Goal: Information Seeking & Learning: Learn about a topic

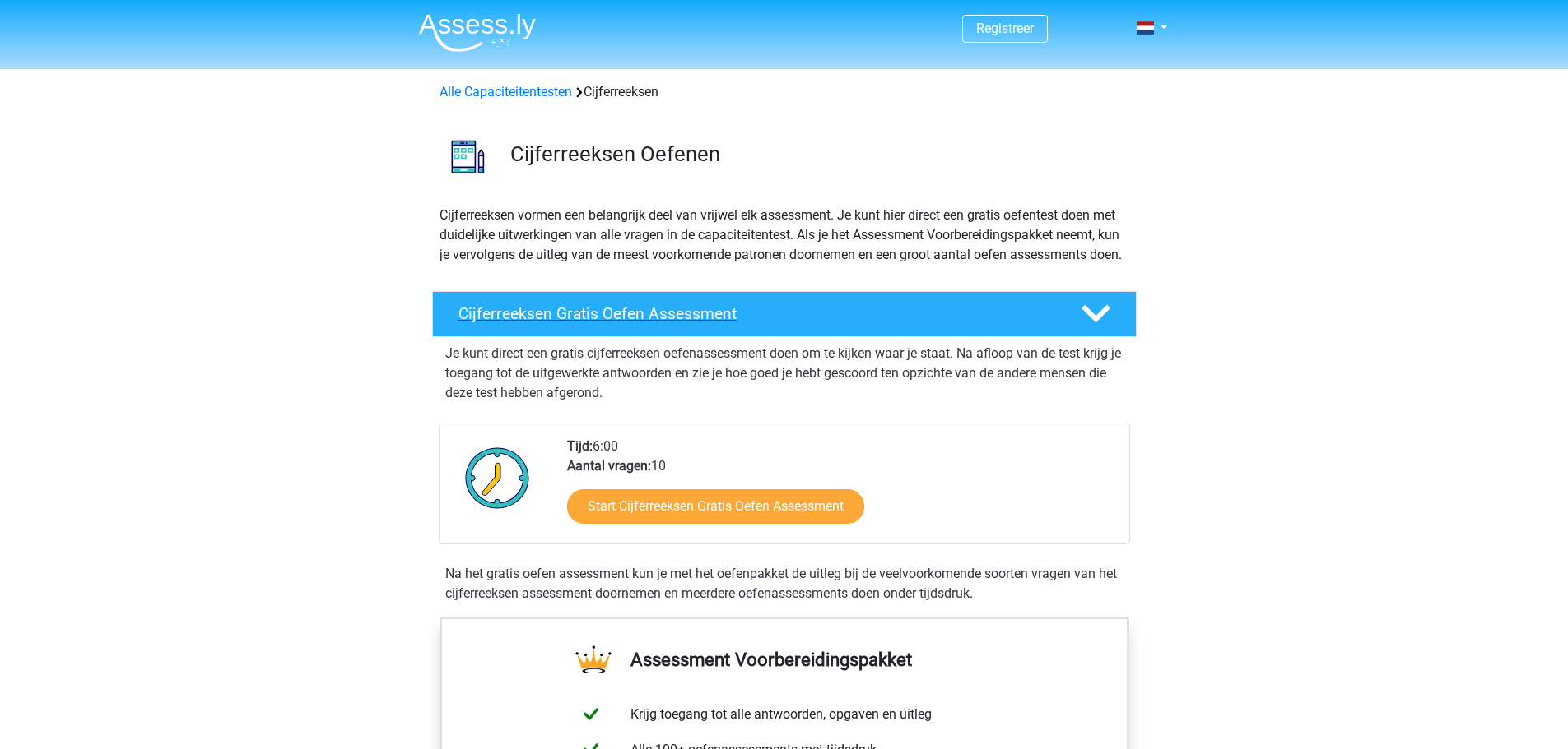
click at [688, 324] on h4 "Cijferreeksen Gratis Oefen Assessment" at bounding box center [756, 314] width 595 height 19
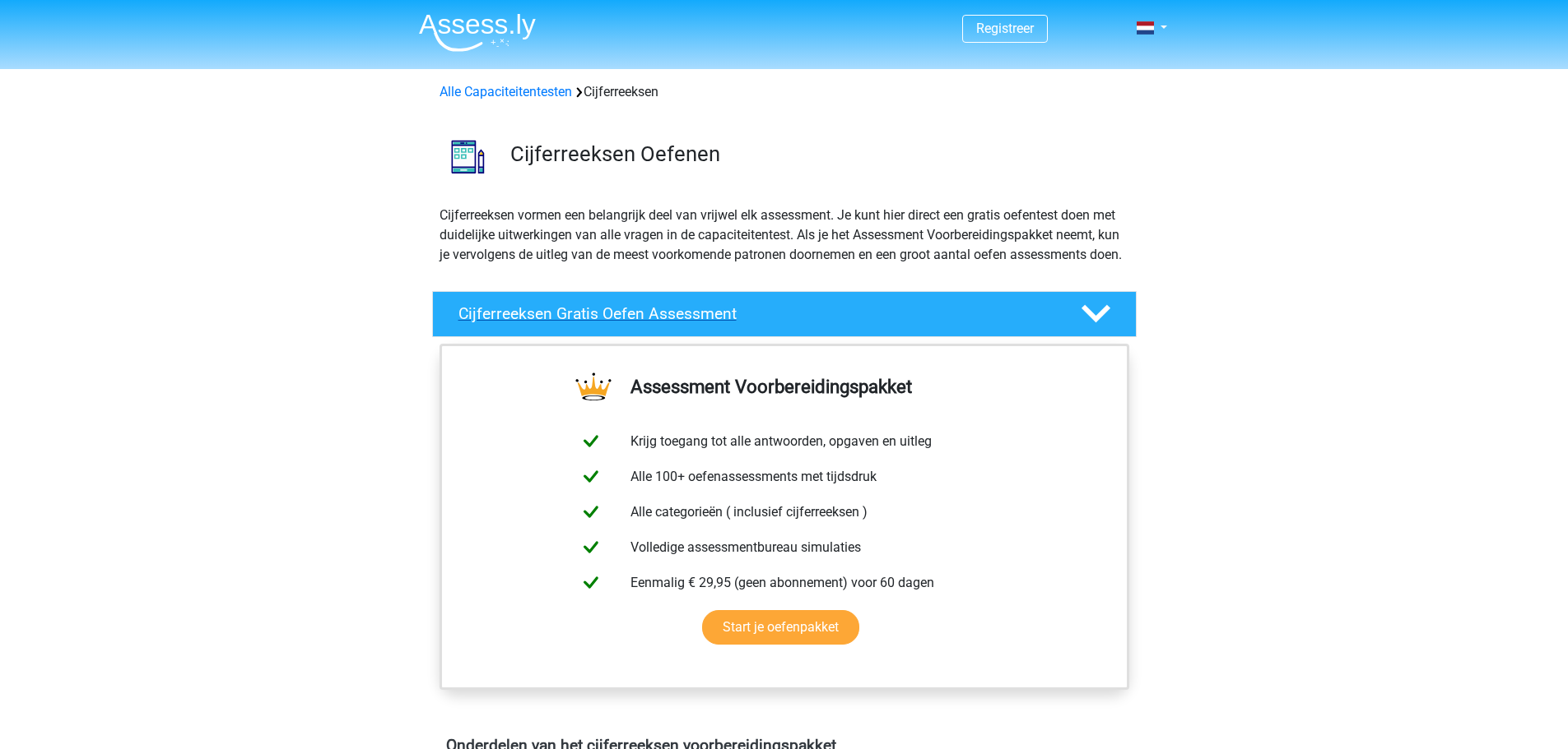
click at [941, 324] on h4 "Cijferreeksen Gratis Oefen Assessment" at bounding box center [756, 314] width 595 height 19
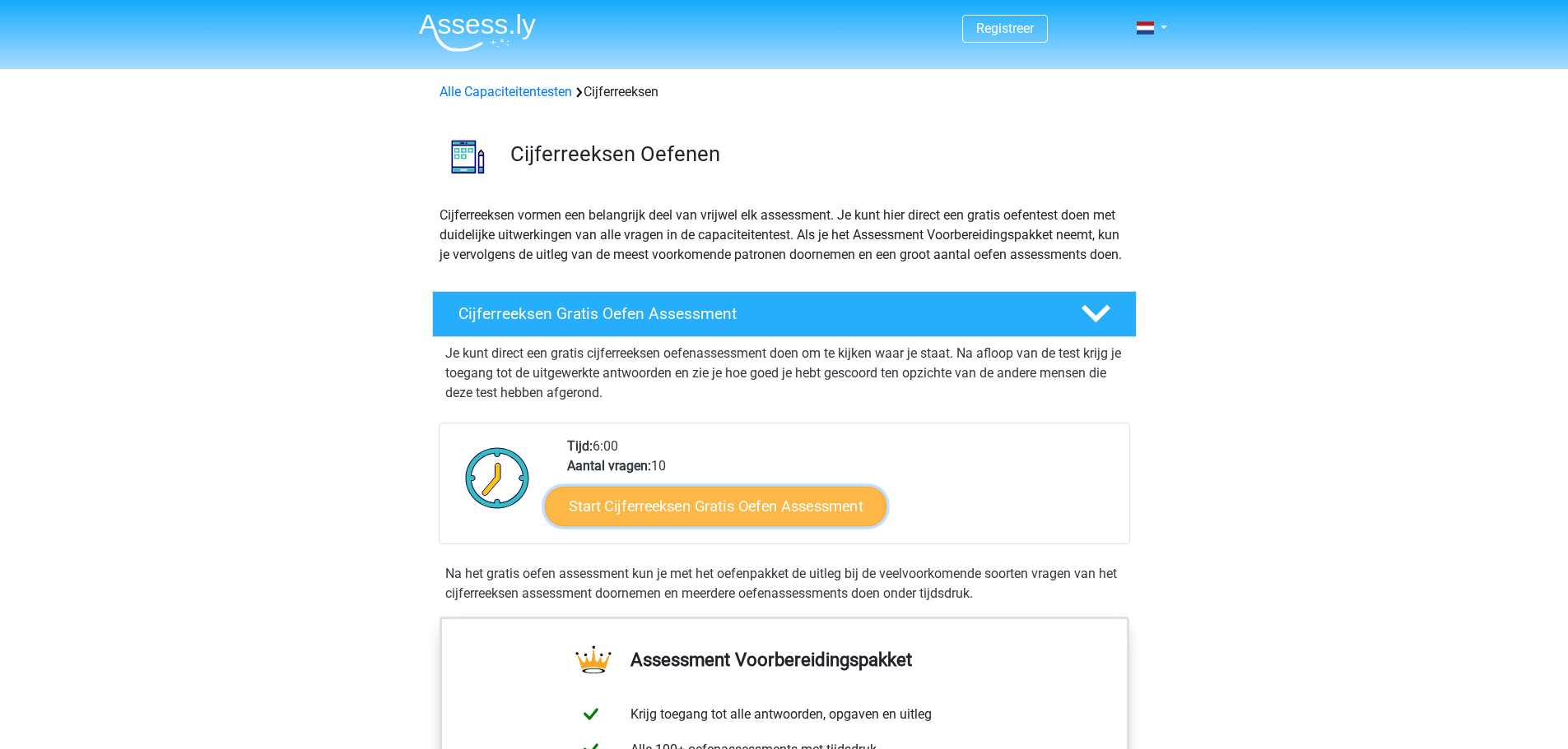
click at [748, 526] on link "Start Cijferreeksen Gratis Oefen Assessment" at bounding box center [716, 506] width 342 height 40
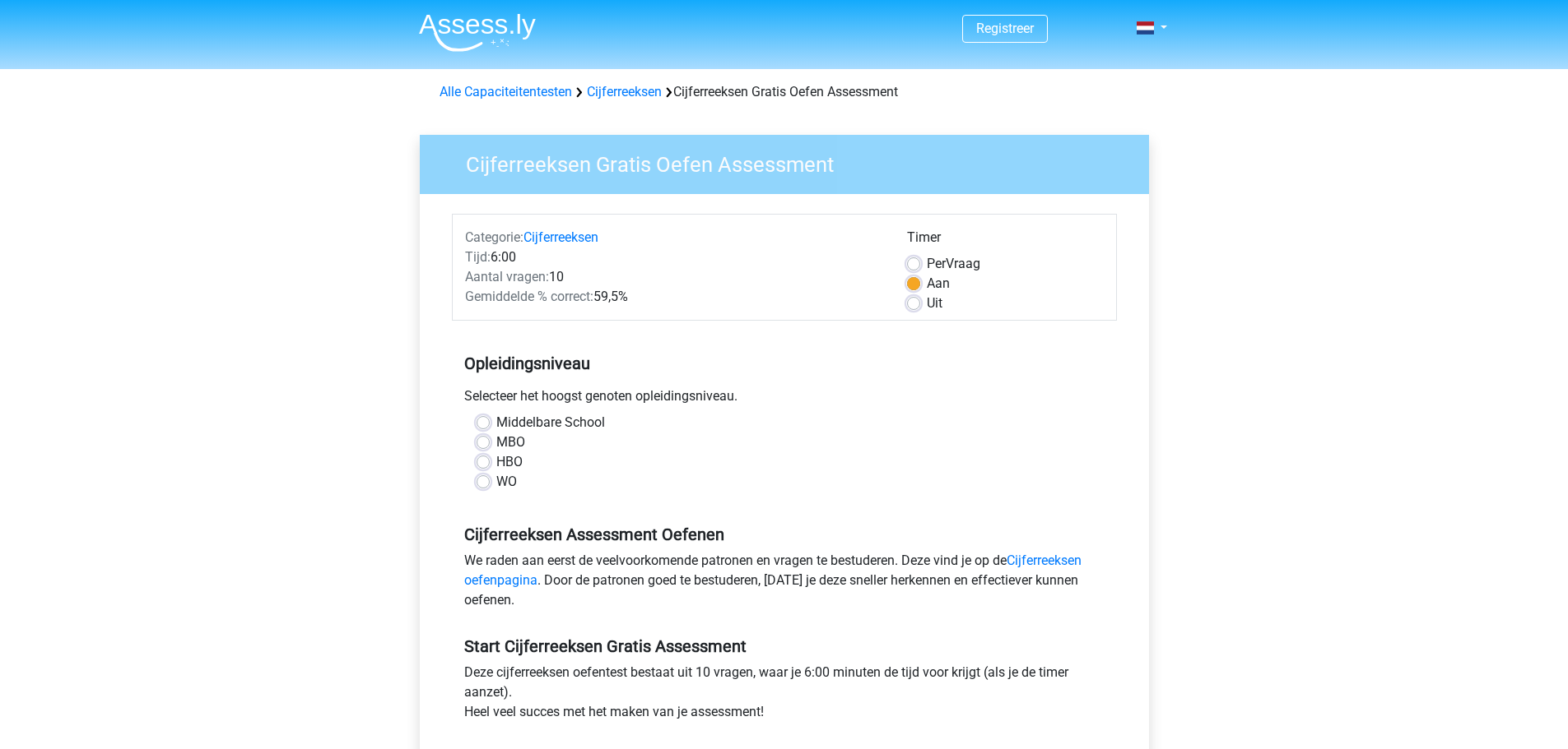
click at [515, 463] on label "HBO" at bounding box center [510, 462] width 27 height 20
click at [490, 463] on input "HBO" at bounding box center [483, 460] width 13 height 16
radio input "true"
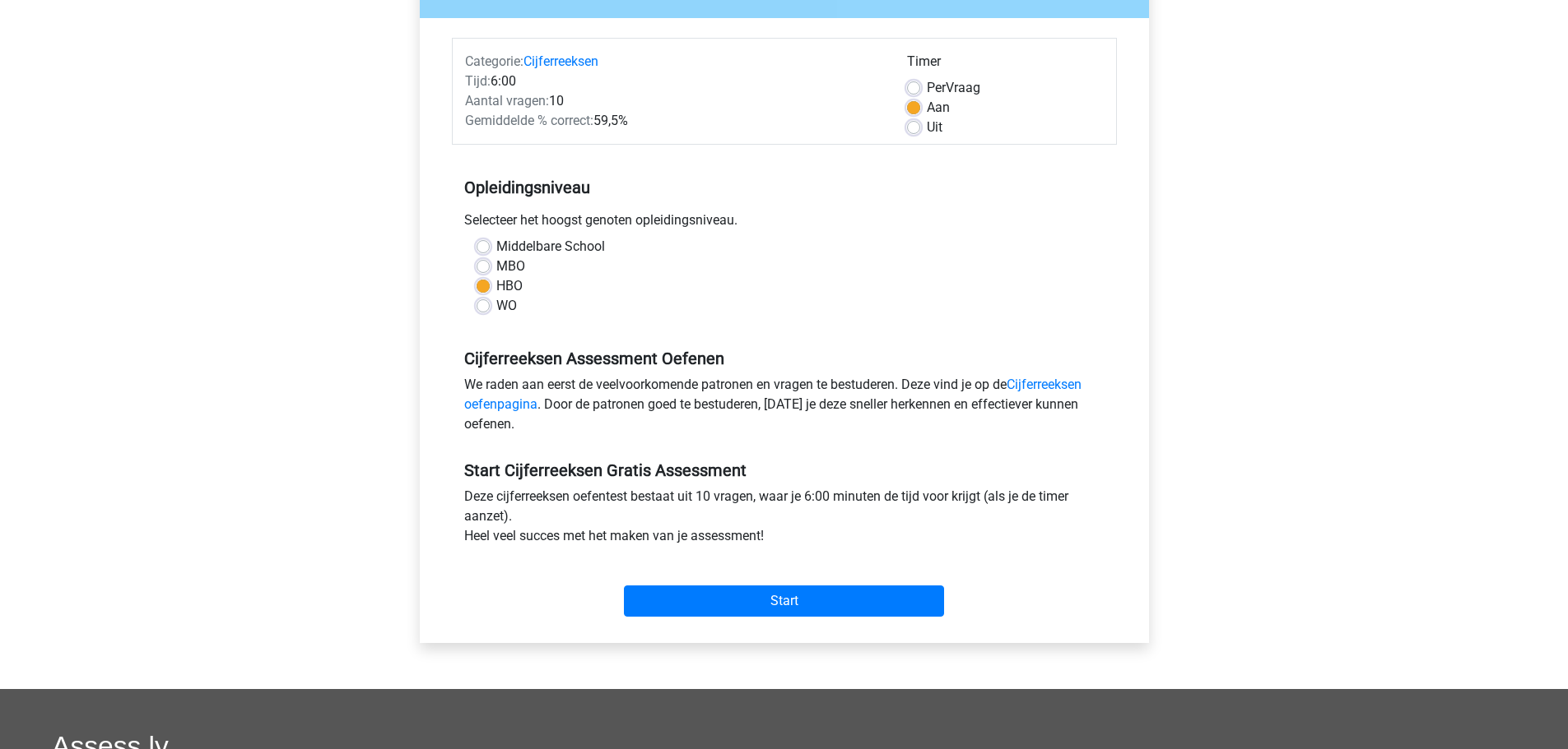
scroll to position [247, 0]
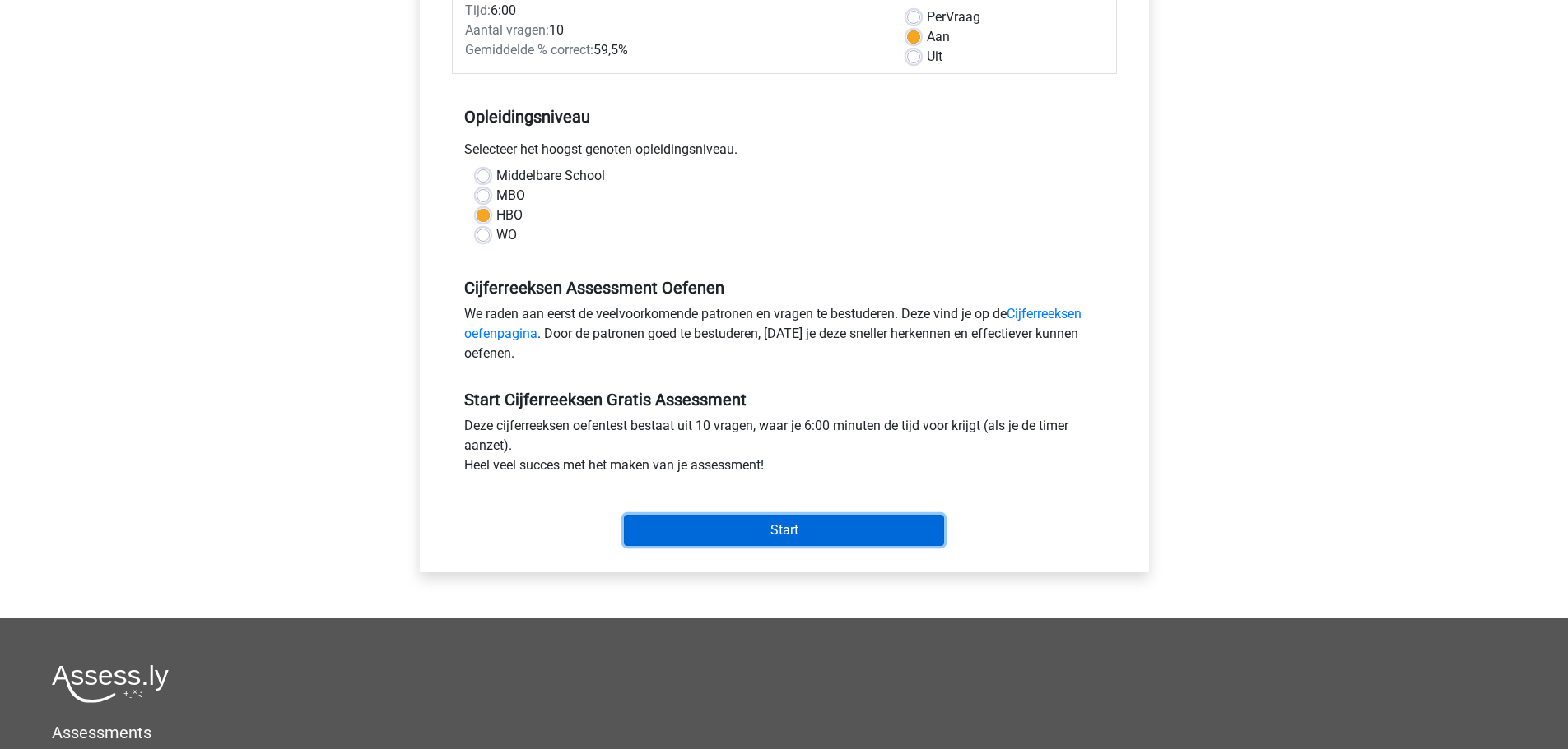
click at [784, 528] on input "Start" at bounding box center [784, 531] width 320 height 31
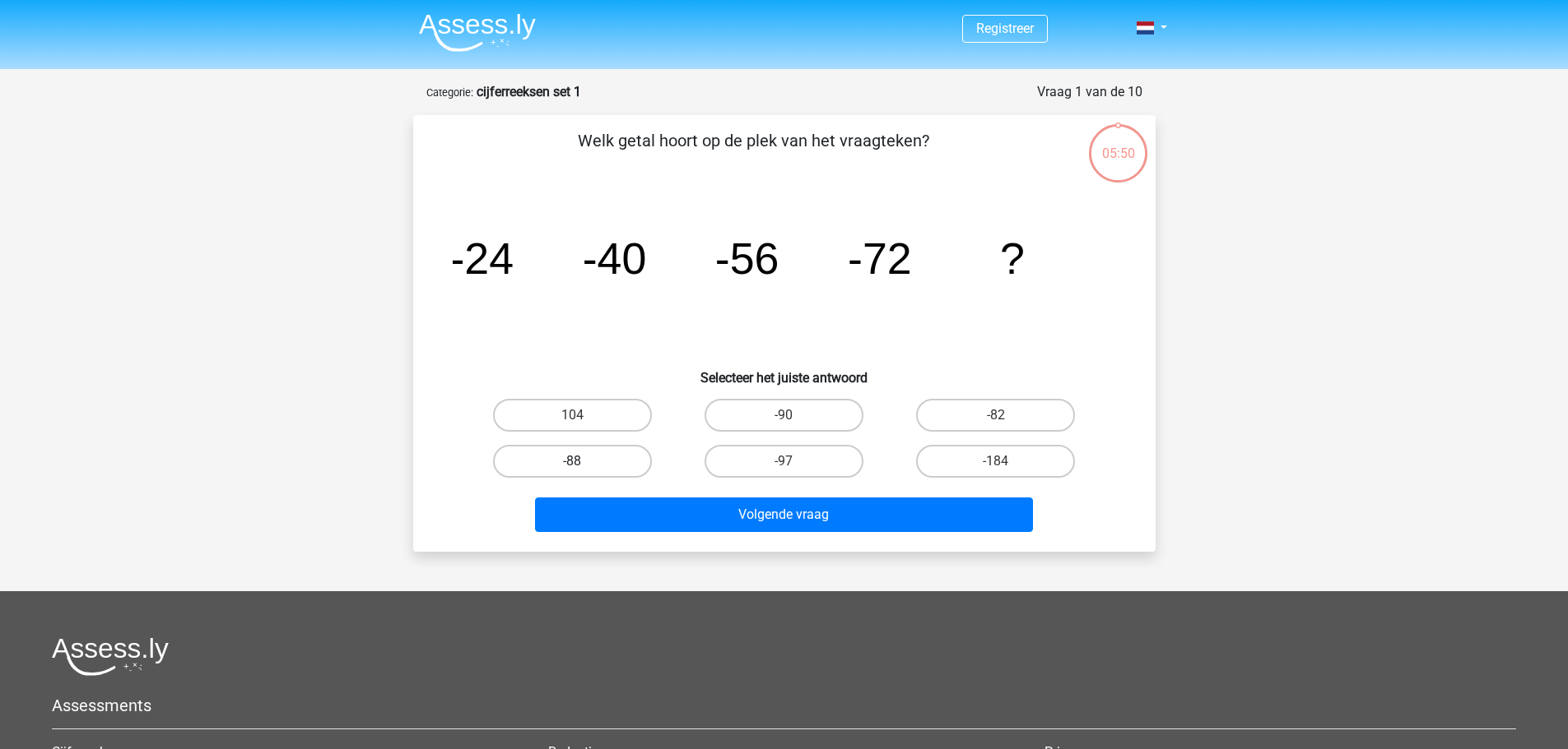
click at [529, 450] on label "-88" at bounding box center [572, 461] width 159 height 33
click at [572, 461] on input "-88" at bounding box center [576, 466] width 10 height 10
radio input "true"
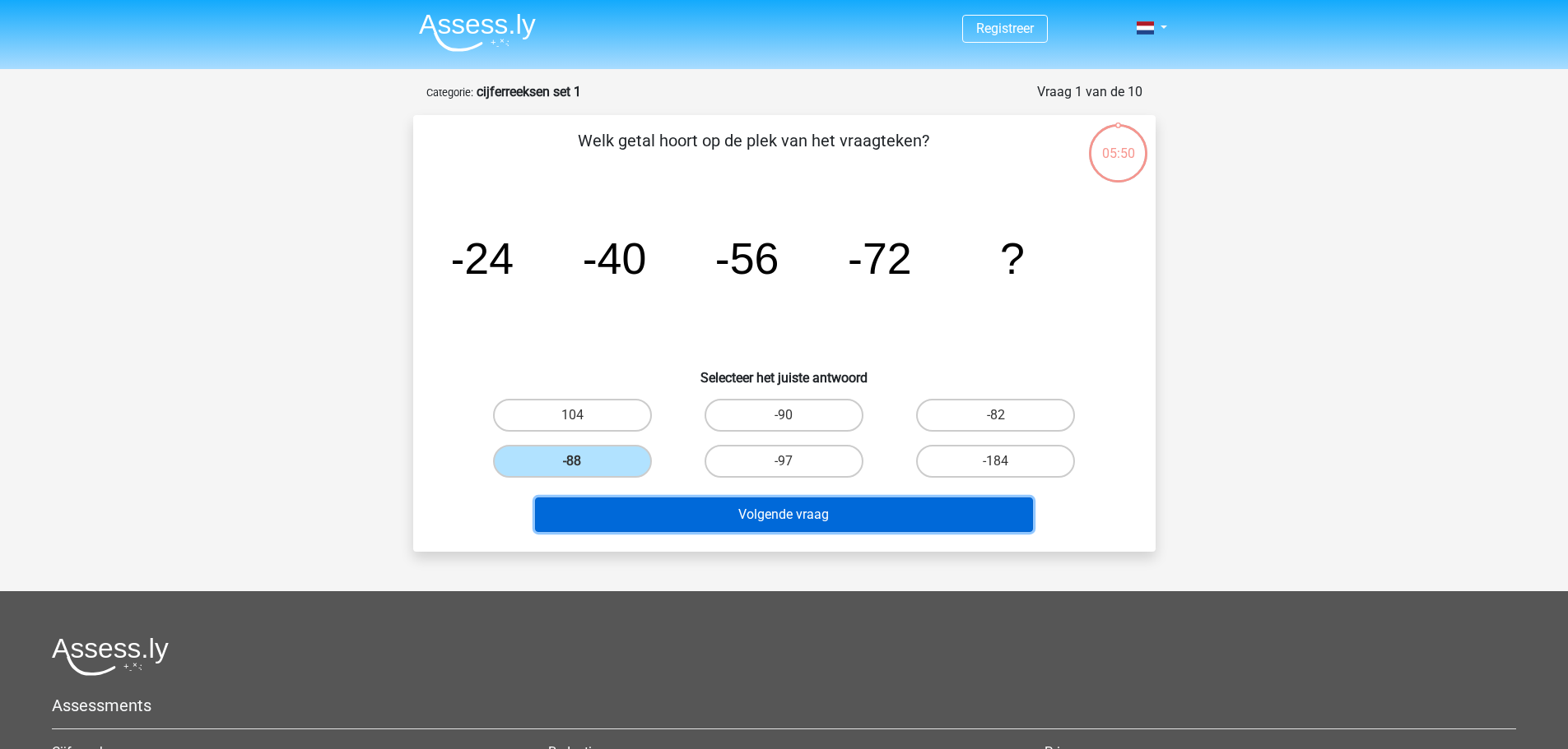
click at [765, 515] on button "Volgende vraag" at bounding box center [784, 515] width 498 height 34
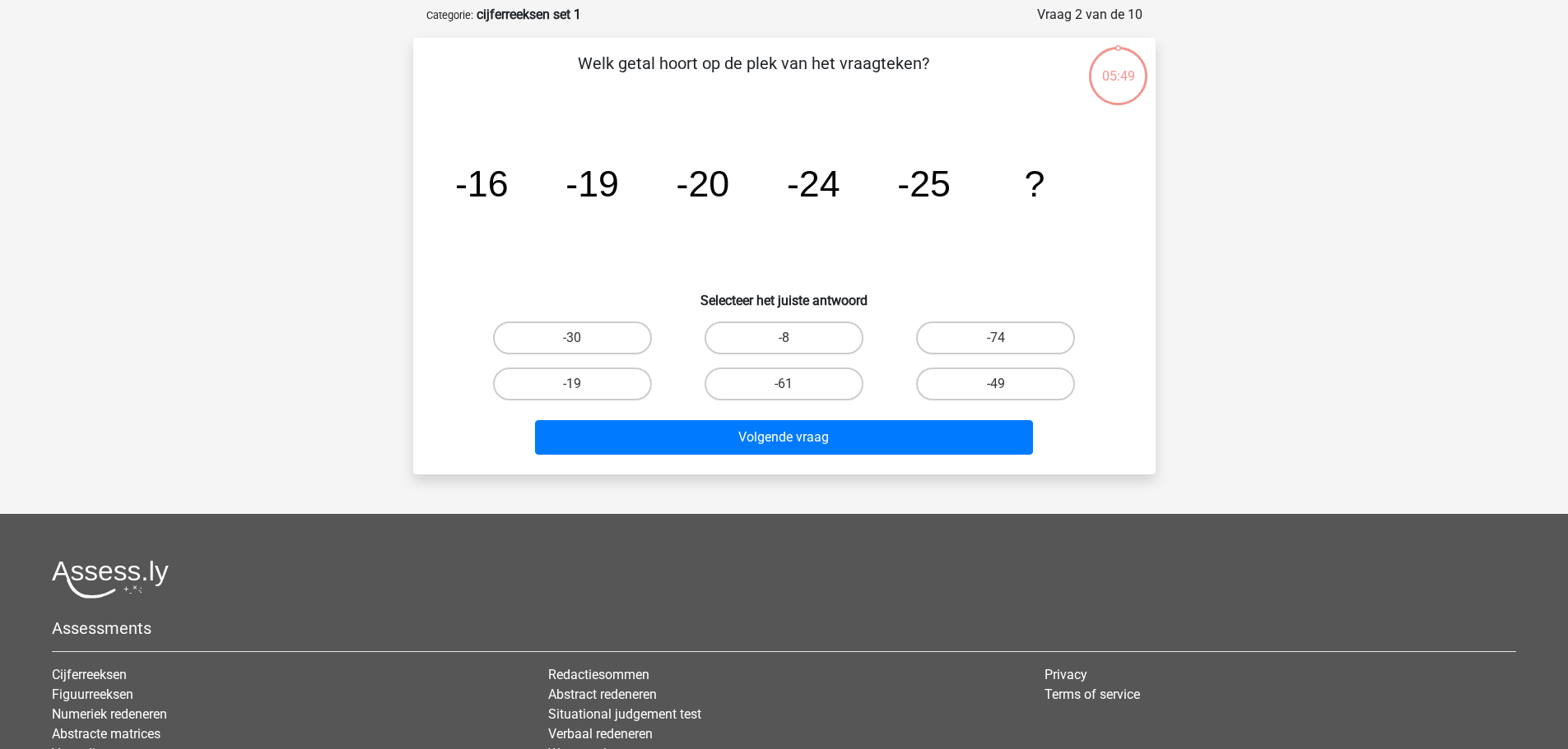
scroll to position [83, 0]
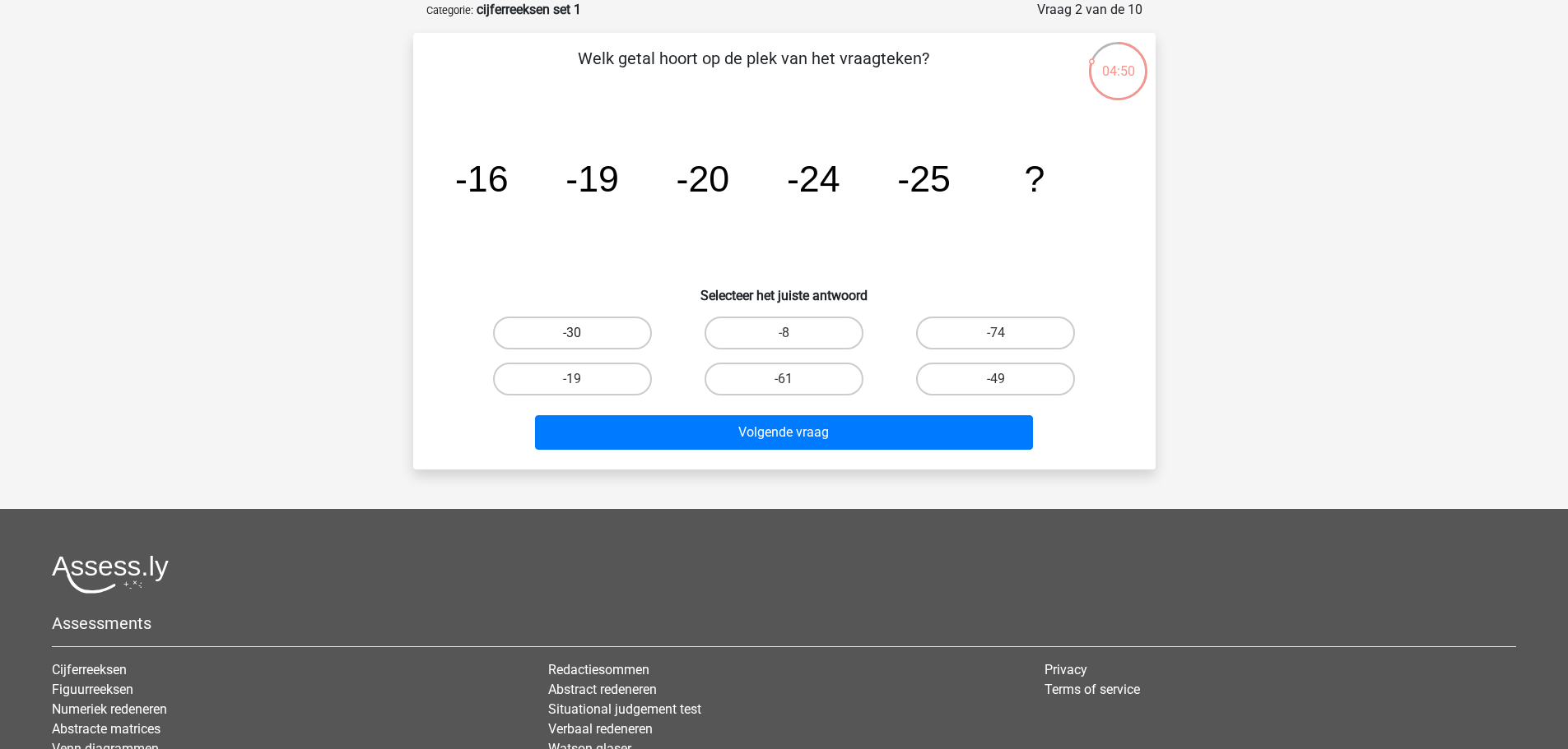
click at [565, 328] on label "-30" at bounding box center [572, 333] width 159 height 33
click at [572, 333] on input "-30" at bounding box center [576, 338] width 10 height 10
radio input "true"
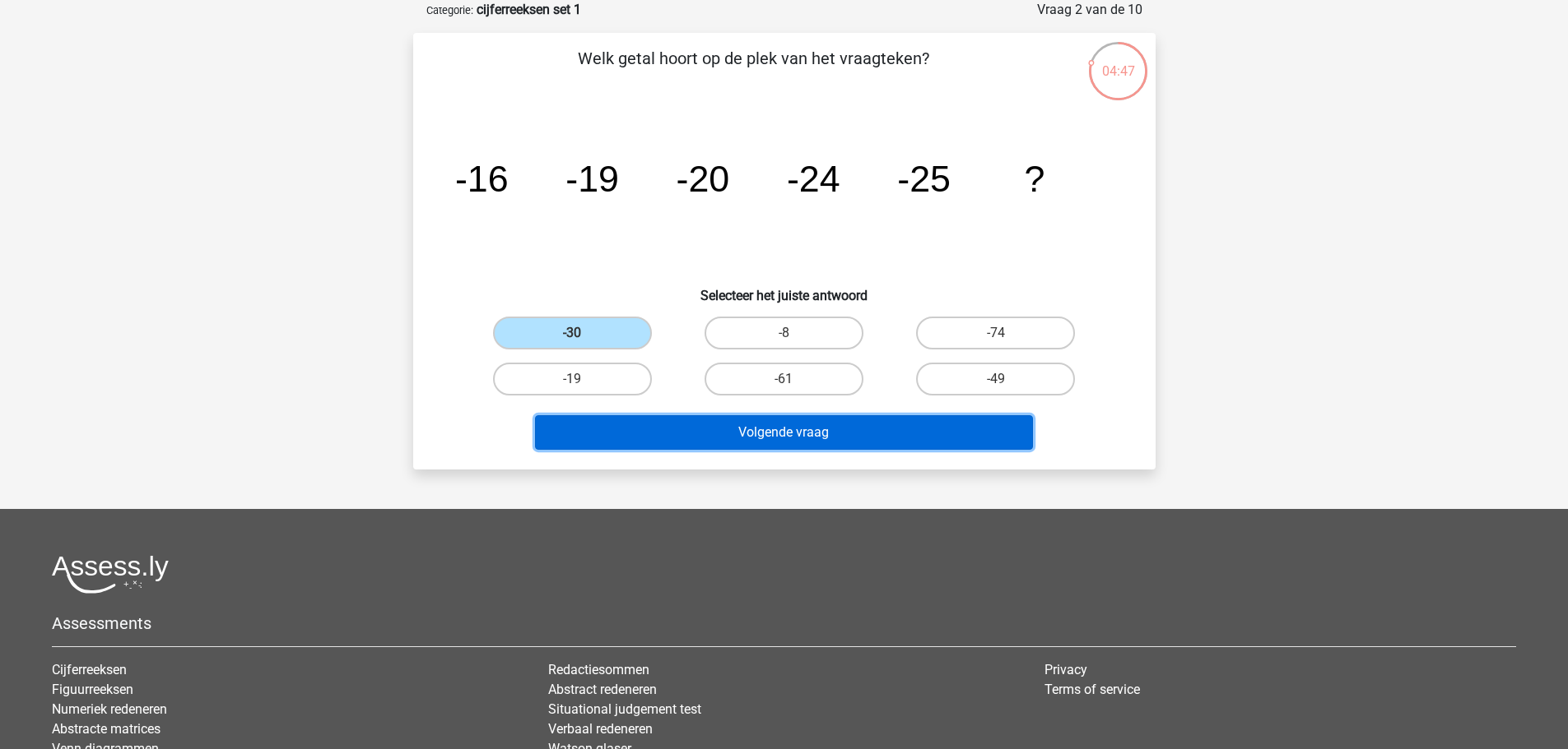
click at [836, 426] on button "Volgende vraag" at bounding box center [784, 433] width 498 height 34
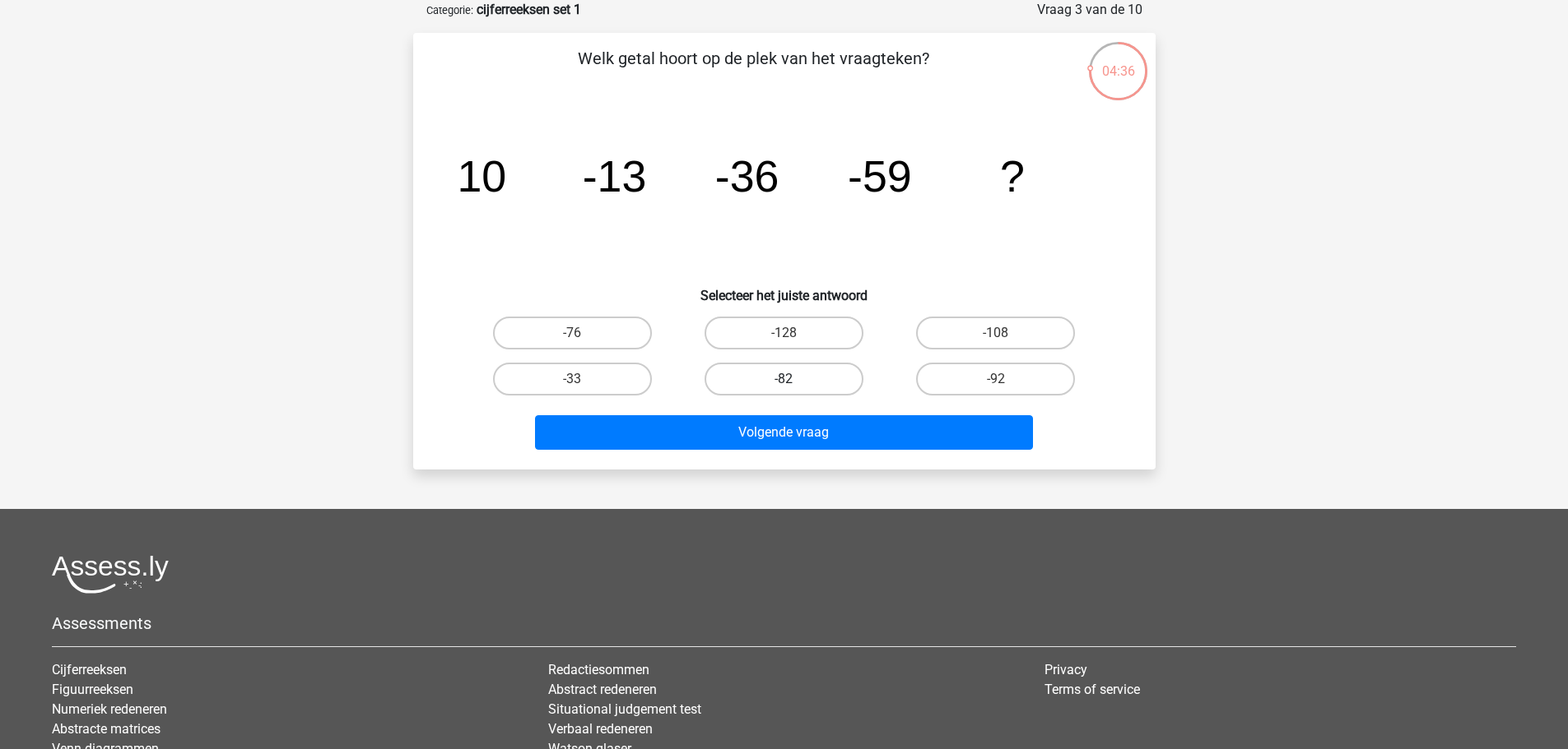
click at [771, 377] on label "-82" at bounding box center [784, 379] width 159 height 33
click at [784, 380] on input "-82" at bounding box center [788, 384] width 10 height 10
radio input "true"
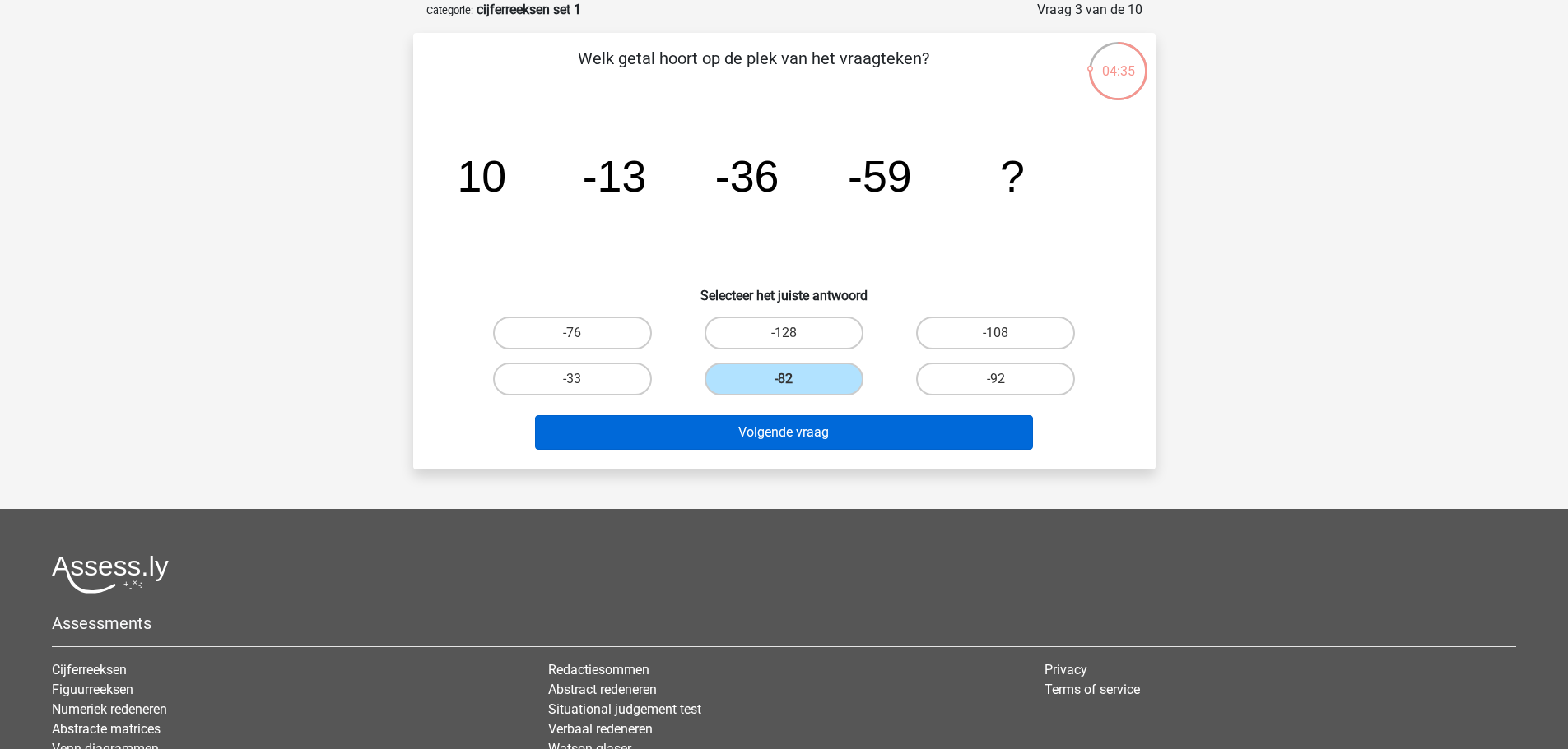
click at [825, 418] on div "Volgende vraag" at bounding box center [784, 429] width 690 height 54
click at [816, 446] on button "Volgende vraag" at bounding box center [784, 433] width 498 height 34
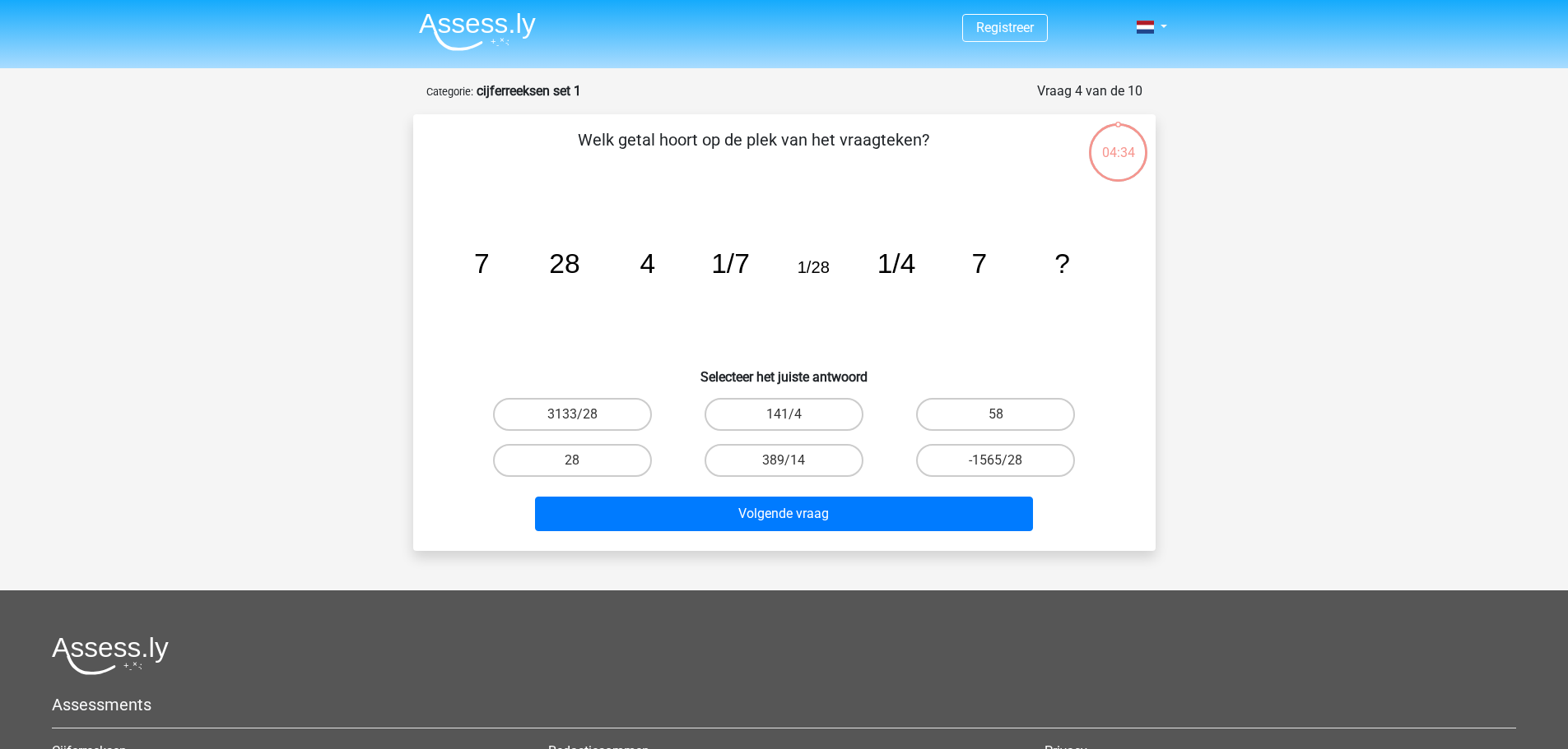
scroll to position [0, 0]
click at [584, 454] on label "28" at bounding box center [572, 461] width 159 height 33
click at [583, 461] on input "28" at bounding box center [576, 466] width 10 height 10
radio input "true"
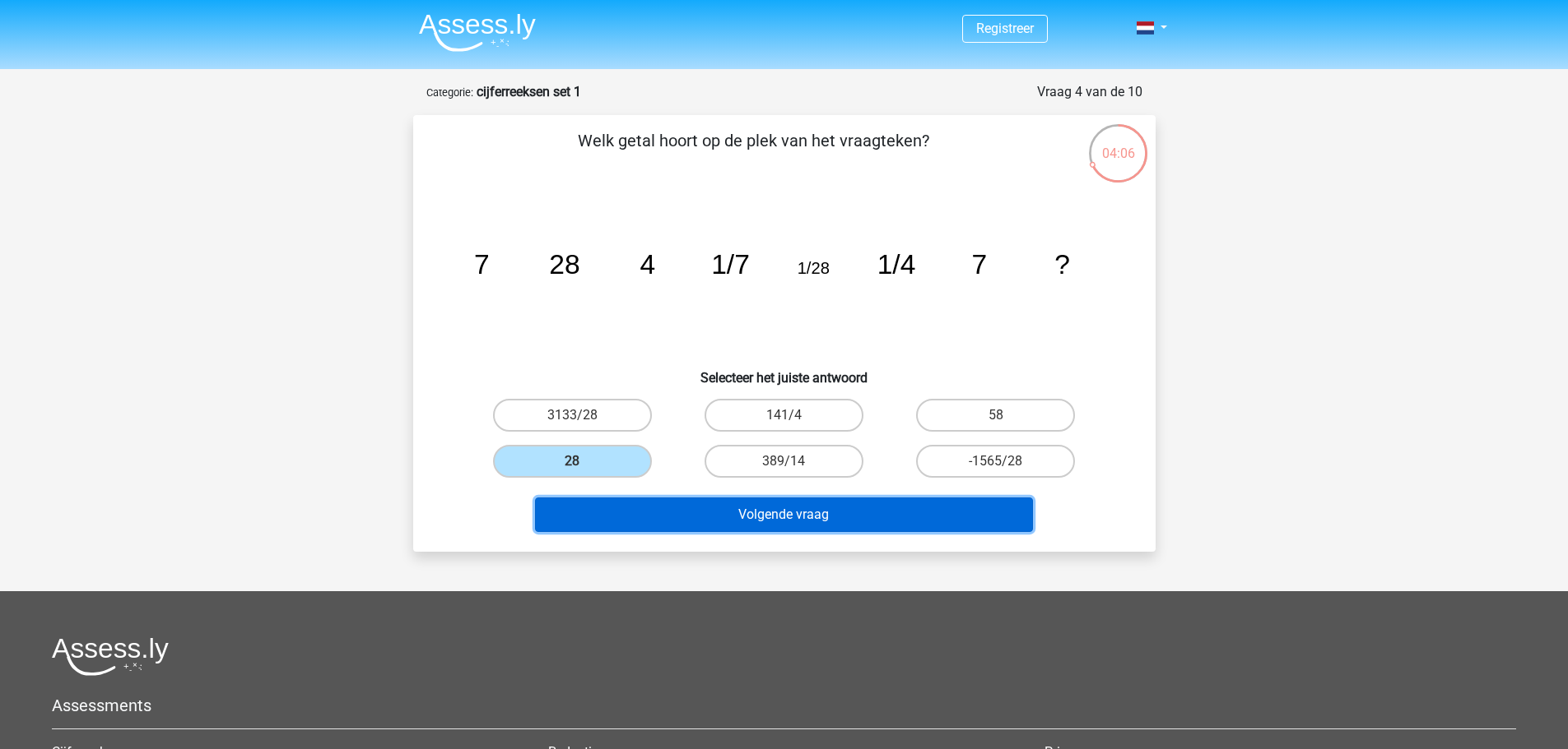
click at [690, 528] on button "Volgende vraag" at bounding box center [784, 515] width 498 height 34
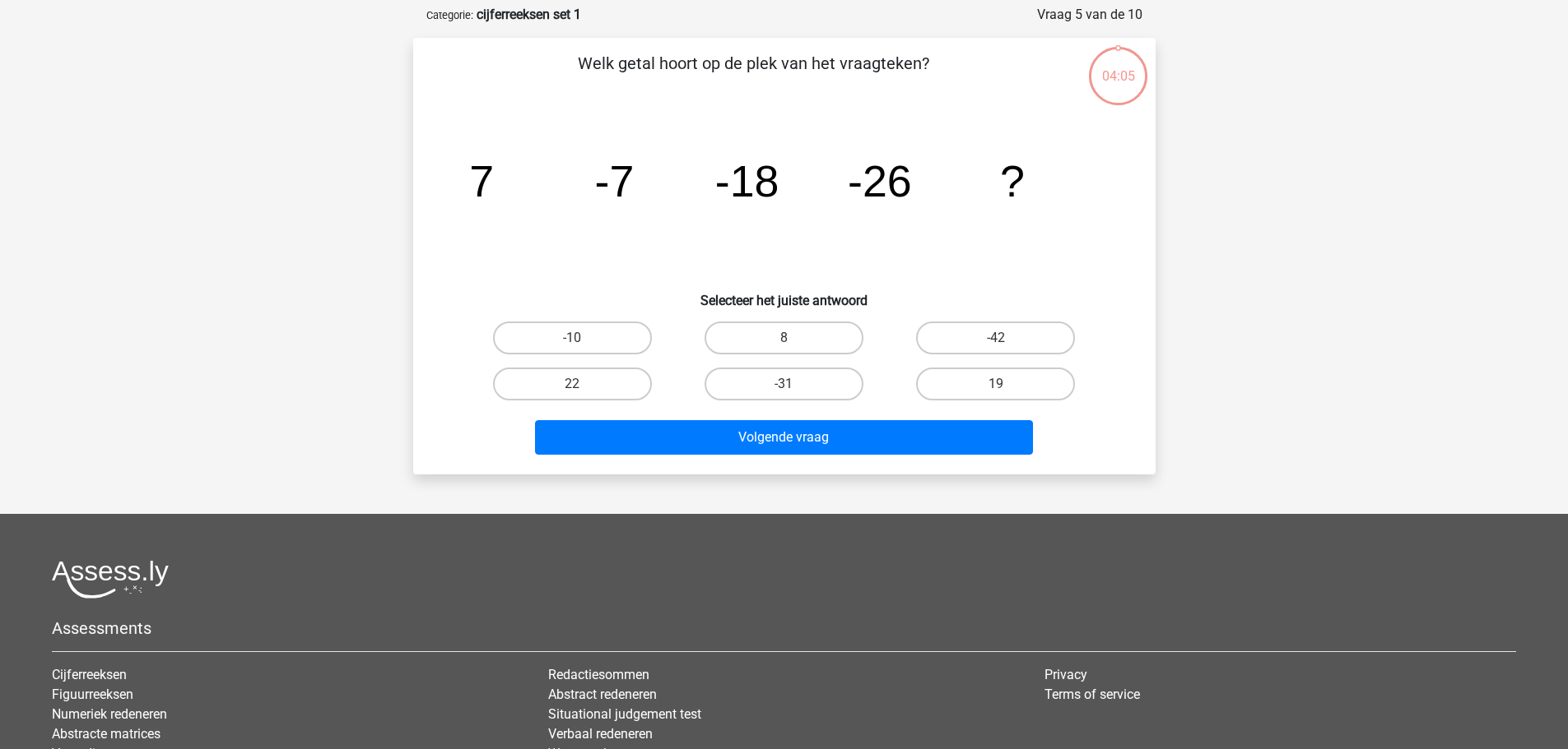
scroll to position [83, 0]
